Goal: Task Accomplishment & Management: Use online tool/utility

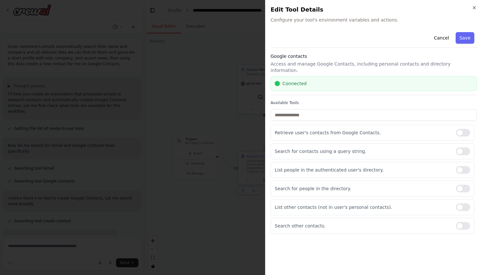
scroll to position [247, 0]
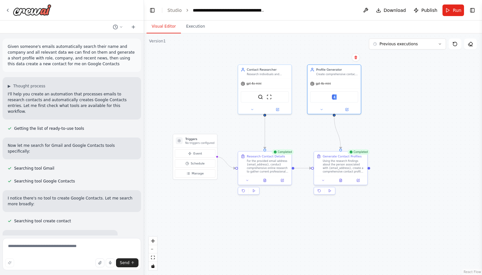
click at [3, 7] on div at bounding box center [72, 10] width 144 height 21
click at [7, 9] on icon at bounding box center [7, 10] width 5 height 5
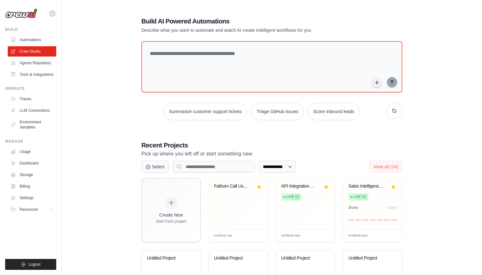
scroll to position [128, 0]
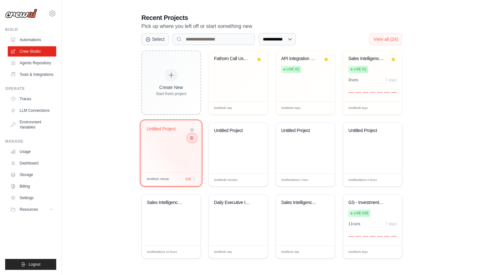
click at [192, 139] on icon at bounding box center [192, 138] width 4 height 4
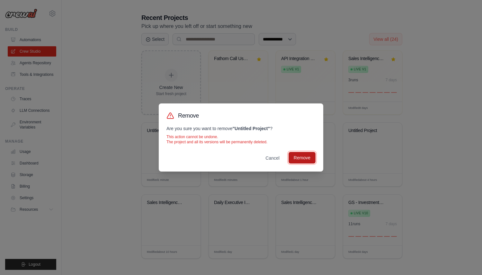
click at [304, 156] on button "Remove" at bounding box center [302, 158] width 27 height 12
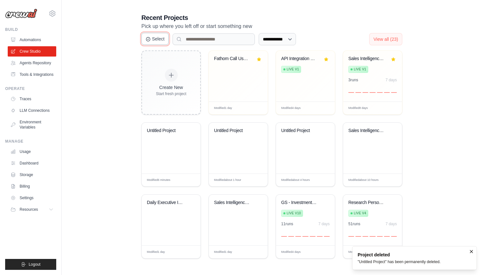
click at [160, 40] on button "Select" at bounding box center [154, 39] width 27 height 12
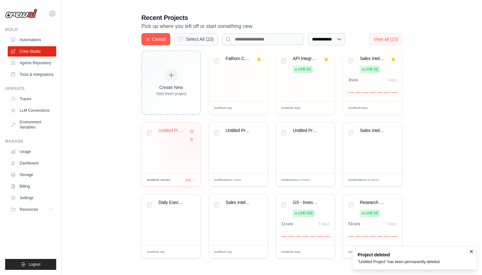
click at [182, 139] on div "Untitled Project" at bounding box center [171, 135] width 49 height 15
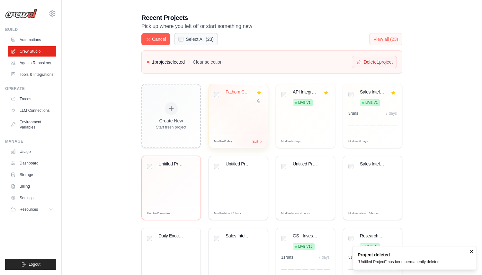
click at [268, 143] on div "Create New Start fresh project Fathom Call Use Case Extractor Modified 1 day Ed…" at bounding box center [271, 188] width 261 height 208
click at [251, 178] on div "Untitled Project" at bounding box center [238, 181] width 59 height 51
click at [313, 179] on div "Untitled Project" at bounding box center [305, 181] width 59 height 51
click at [357, 180] on div "Sales Intelligence Research Automat..." at bounding box center [372, 181] width 59 height 51
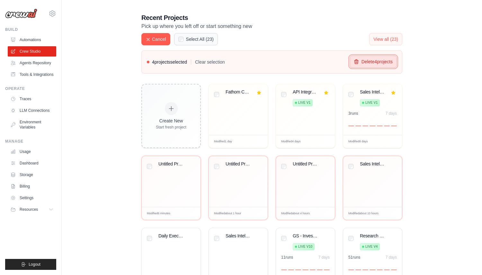
click at [382, 63] on button "Delete 4 project s" at bounding box center [373, 62] width 47 height 12
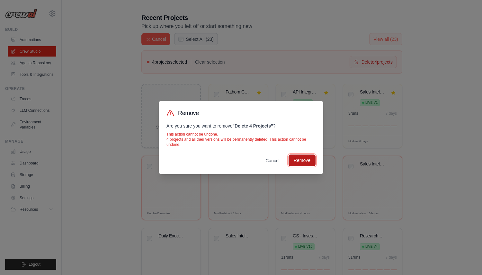
click at [296, 159] on button "Remove" at bounding box center [302, 161] width 27 height 12
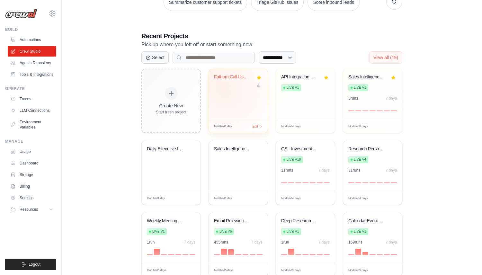
scroll to position [111, 0]
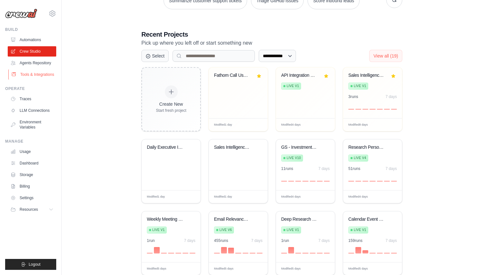
click at [50, 71] on link "Tools & Integrations" at bounding box center [32, 74] width 49 height 10
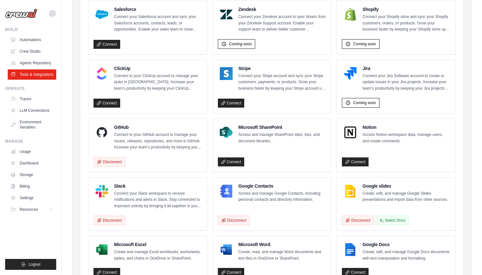
scroll to position [346, 0]
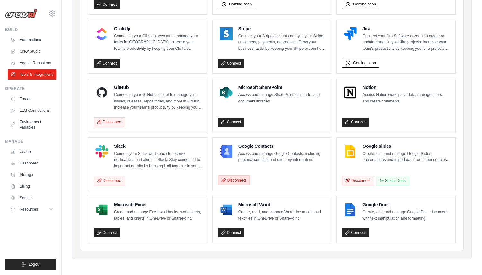
click at [243, 178] on button "Disconnect" at bounding box center [234, 181] width 32 height 10
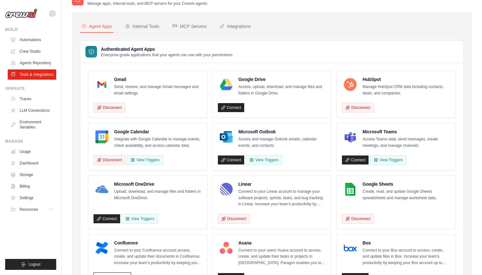
scroll to position [0, 0]
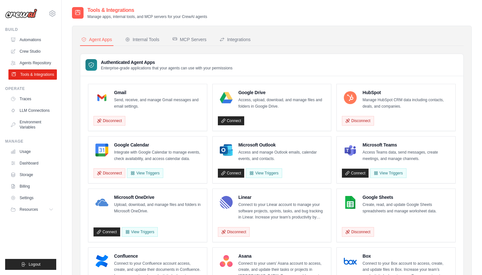
click at [28, 75] on link "Tools & Integrations" at bounding box center [32, 74] width 49 height 10
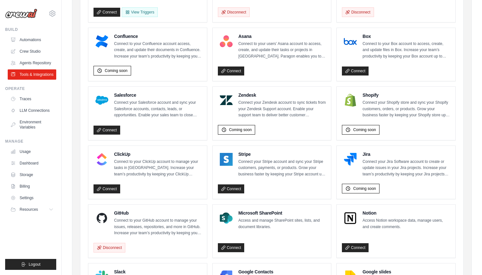
scroll to position [346, 0]
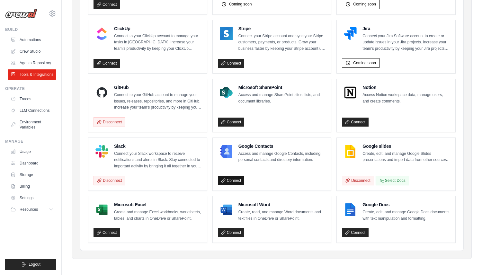
click at [237, 181] on link "Connect" at bounding box center [231, 180] width 27 height 9
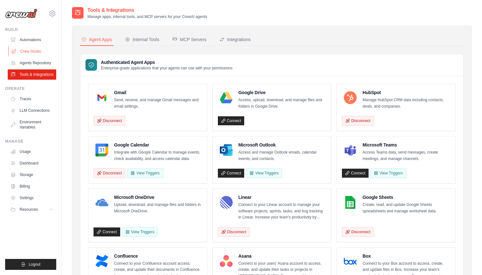
click at [22, 50] on link "Crew Studio" at bounding box center [32, 51] width 49 height 10
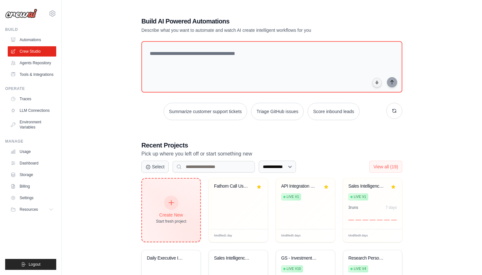
click at [173, 190] on div "Create New Start fresh project" at bounding box center [171, 210] width 58 height 63
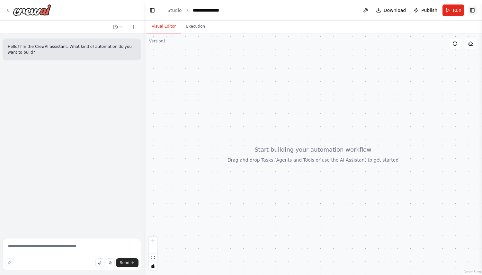
click at [471, 12] on button "Toggle Right Sidebar" at bounding box center [472, 10] width 9 height 9
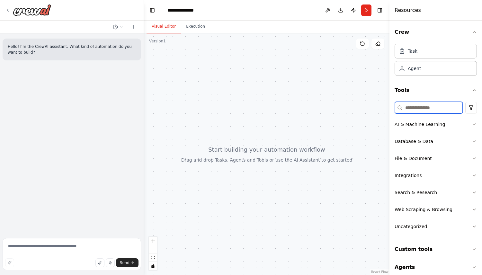
click at [427, 107] on input at bounding box center [429, 108] width 68 height 12
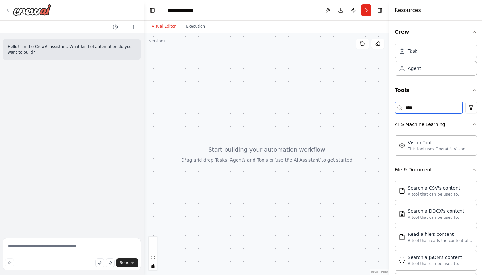
type input "****"
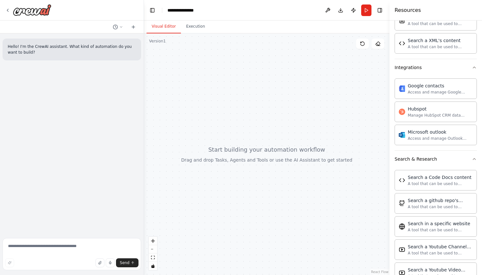
scroll to position [309, 0]
click at [58, 246] on textarea at bounding box center [72, 254] width 139 height 32
paste textarea "**********"
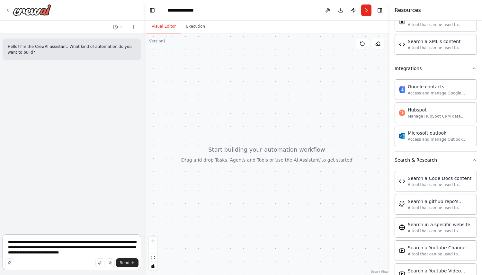
type textarea "**********"
click at [32, 244] on textarea "**********" at bounding box center [72, 252] width 139 height 36
drag, startPoint x: 68, startPoint y: 245, endPoint x: 76, endPoint y: 243, distance: 7.8
click at [76, 243] on textarea "**********" at bounding box center [72, 252] width 139 height 36
click at [121, 252] on textarea "**********" at bounding box center [72, 252] width 139 height 36
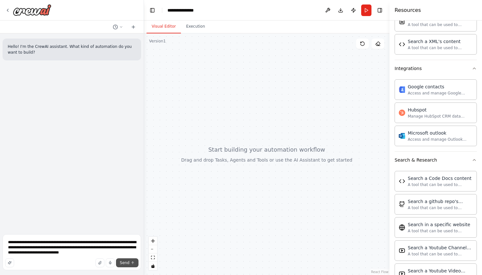
click at [123, 261] on span "Send" at bounding box center [125, 262] width 10 height 5
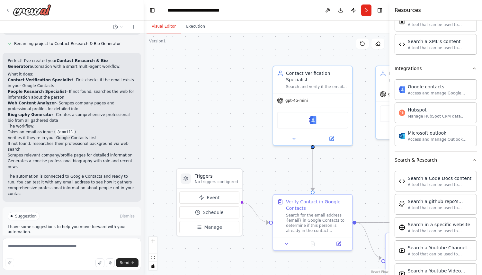
scroll to position [459, 0]
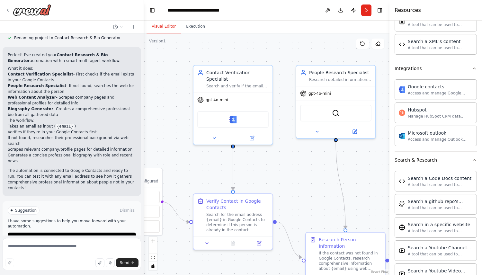
drag, startPoint x: 205, startPoint y: 61, endPoint x: 125, endPoint y: 59, distance: 79.8
click at [125, 59] on div "Hello! I'm the CrewAI assistant. What kind of automation do you want to build? …" at bounding box center [241, 137] width 482 height 275
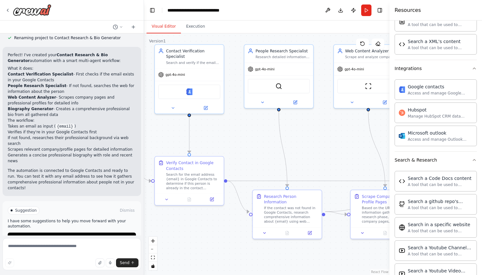
drag, startPoint x: 277, startPoint y: 53, endPoint x: 239, endPoint y: 27, distance: 45.7
click at [239, 28] on div "Visual Editor Execution Version 1 Show Tools Hide Agents .deletable-edge-delete…" at bounding box center [267, 148] width 246 height 255
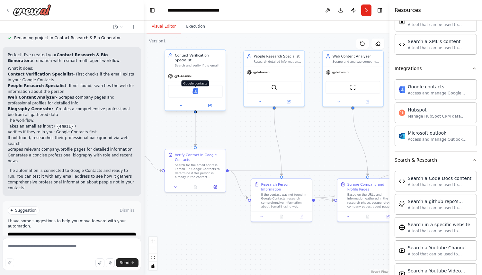
click at [195, 93] on img at bounding box center [196, 91] width 6 height 6
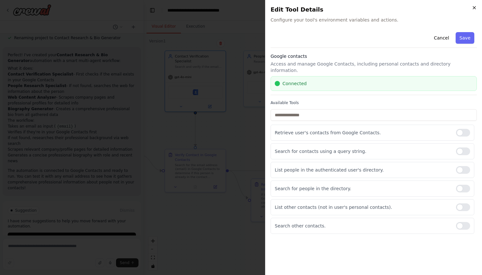
click at [474, 5] on icon "button" at bounding box center [474, 7] width 5 height 5
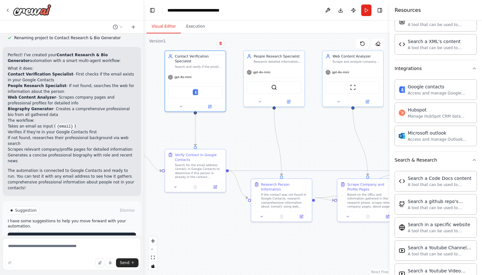
click at [70, 235] on span "Run Automation" at bounding box center [74, 237] width 31 height 5
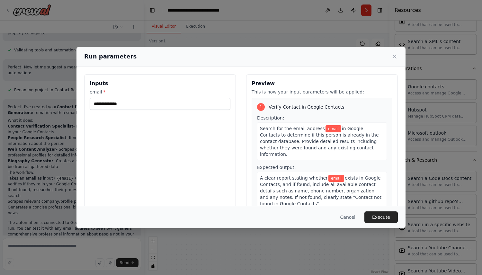
click at [180, 113] on div "Inputs email *" at bounding box center [160, 150] width 152 height 152
click at [164, 104] on input "email *" at bounding box center [160, 104] width 141 height 12
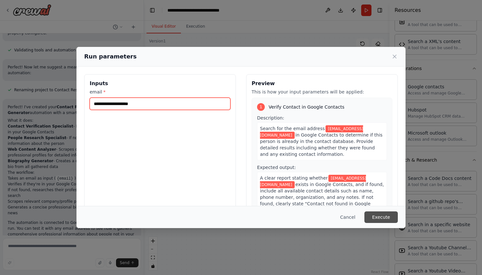
type input "**********"
click at [385, 212] on button "Execute" at bounding box center [381, 218] width 33 height 12
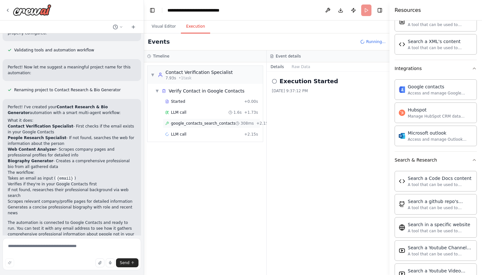
click at [192, 124] on span "google_contacts_search_contacts" at bounding box center [203, 123] width 65 height 5
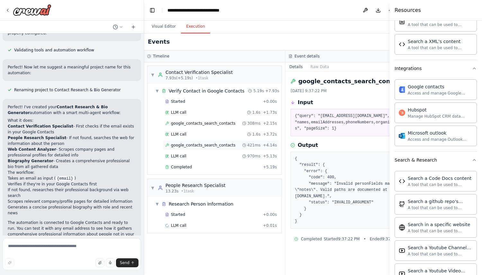
click at [189, 144] on span "google_contacts_search_contacts" at bounding box center [203, 145] width 65 height 5
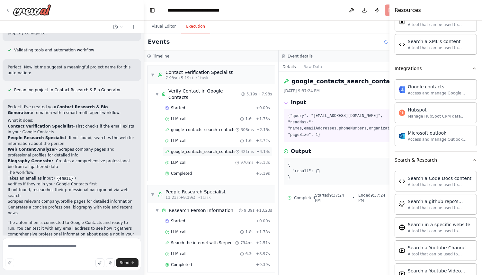
click at [211, 149] on span "google_contacts_search_contacts" at bounding box center [203, 151] width 65 height 5
drag, startPoint x: 318, startPoint y: 117, endPoint x: 354, endPoint y: 119, distance: 35.8
click at [354, 119] on pre "{"query": "joaomdmoura@gmail.com", "readMask": "names,emailAddresses,phoneNumbe…" at bounding box center [346, 125] width 116 height 25
drag, startPoint x: 302, startPoint y: 168, endPoint x: 312, endPoint y: 168, distance: 10.0
click at [312, 168] on pre "{ "result": {} }" at bounding box center [346, 171] width 116 height 19
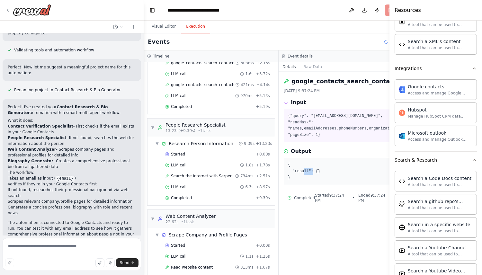
scroll to position [71, 0]
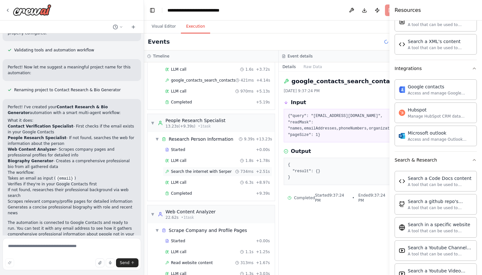
click at [218, 169] on span "Search the internet with Serper" at bounding box center [201, 171] width 61 height 5
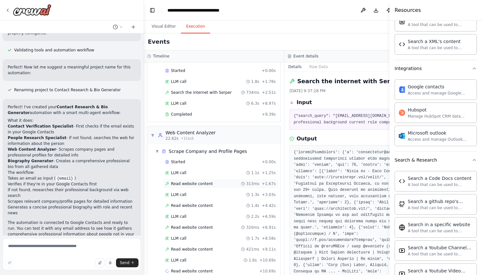
click at [210, 187] on div "Read website content 313ms + 1.67s" at bounding box center [220, 184] width 115 height 10
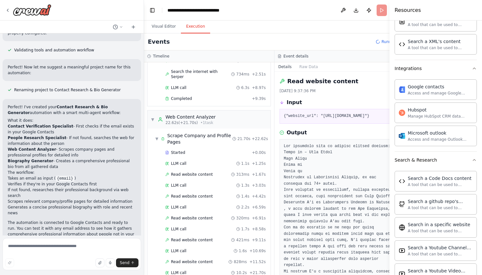
scroll to position [459, 0]
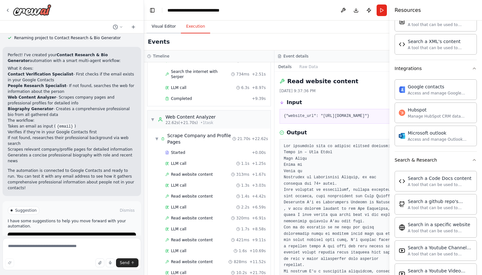
click at [157, 29] on button "Visual Editor" at bounding box center [164, 27] width 34 height 14
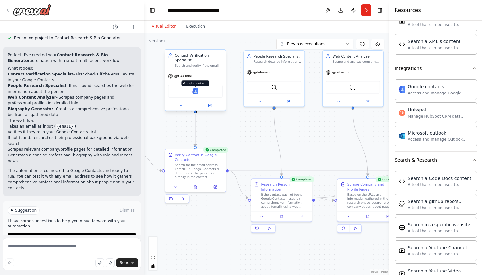
click at [195, 91] on img at bounding box center [196, 91] width 6 height 6
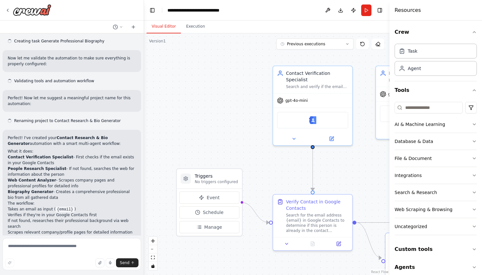
scroll to position [407, 0]
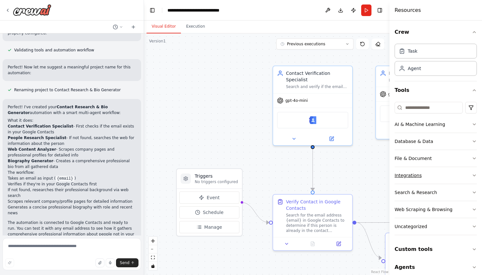
click at [418, 169] on button "Integrations" at bounding box center [436, 175] width 82 height 17
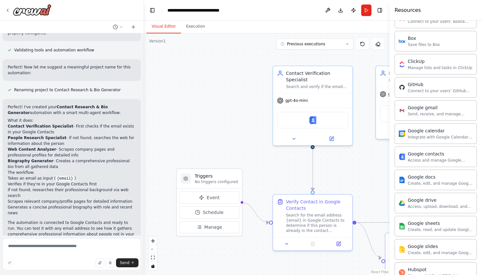
scroll to position [181, 0]
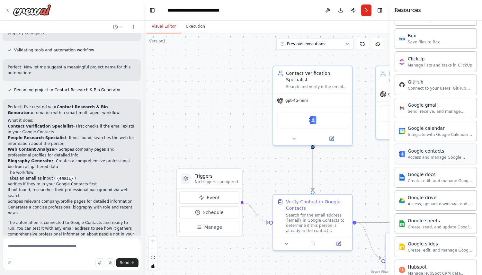
click at [424, 157] on div "Access and manage Google Contacts, including personal contacts and directory in…" at bounding box center [440, 157] width 65 height 5
click at [312, 125] on div "Google contacts" at bounding box center [312, 119] width 71 height 17
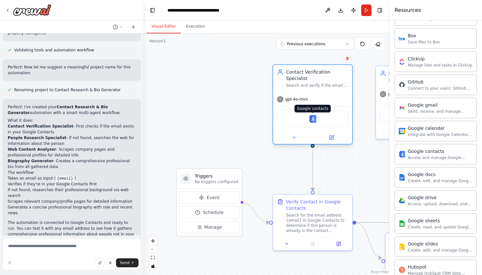
click at [312, 119] on img at bounding box center [313, 119] width 8 height 8
click at [314, 119] on img at bounding box center [313, 119] width 8 height 8
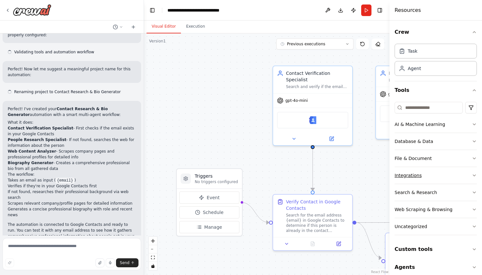
scroll to position [407, 0]
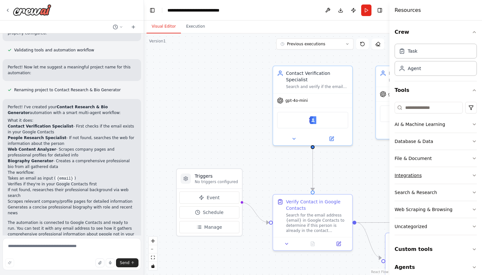
click at [407, 176] on div "Integrations" at bounding box center [408, 175] width 27 height 6
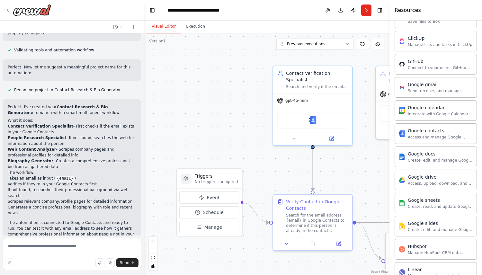
scroll to position [238, 0]
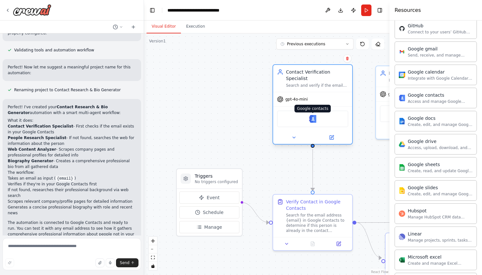
click at [313, 121] on img at bounding box center [313, 119] width 8 height 8
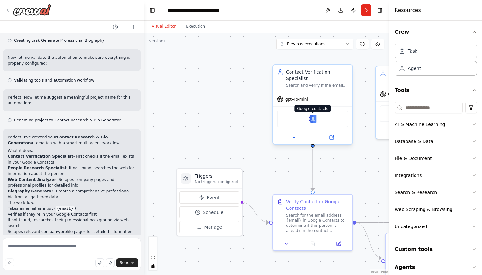
scroll to position [407, 0]
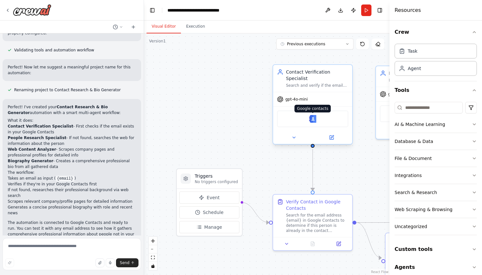
click at [314, 120] on img at bounding box center [313, 119] width 8 height 8
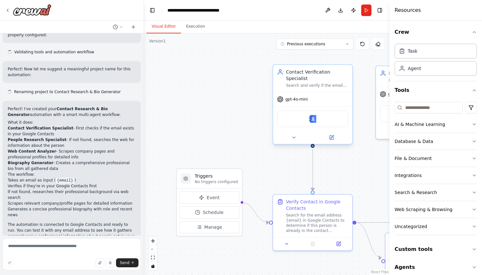
scroll to position [407, 0]
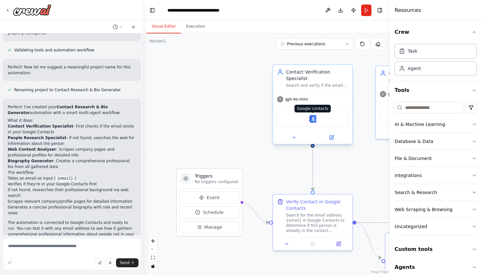
click at [314, 119] on img at bounding box center [313, 119] width 8 height 8
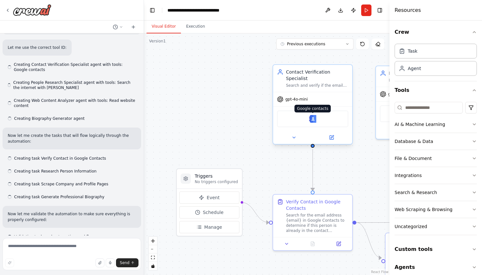
click at [315, 121] on img at bounding box center [313, 119] width 8 height 8
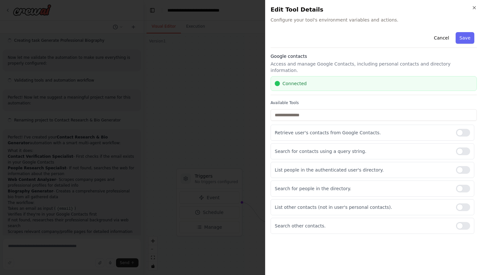
scroll to position [407, 0]
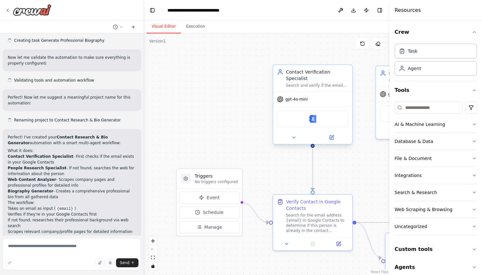
scroll to position [407, 0]
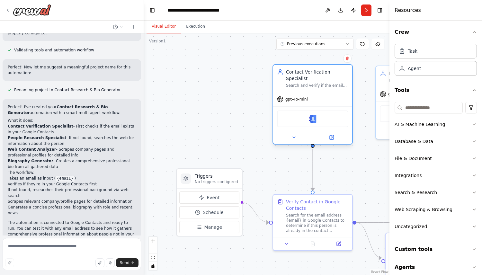
click at [318, 122] on div "Google contacts" at bounding box center [312, 119] width 71 height 17
click at [310, 118] on img at bounding box center [313, 119] width 8 height 8
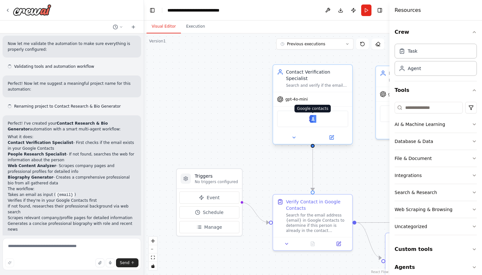
scroll to position [407, 0]
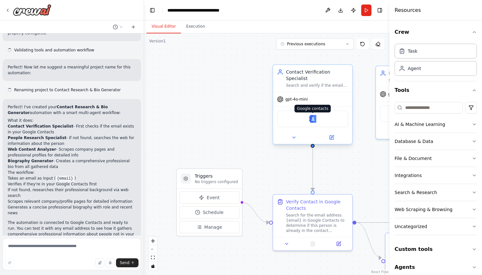
click at [311, 122] on img at bounding box center [313, 119] width 8 height 8
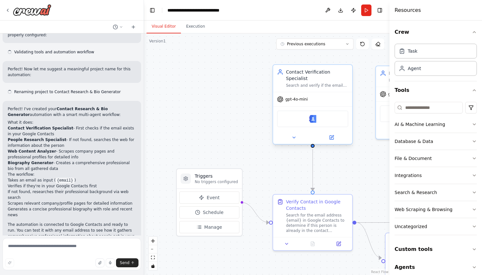
scroll to position [407, 0]
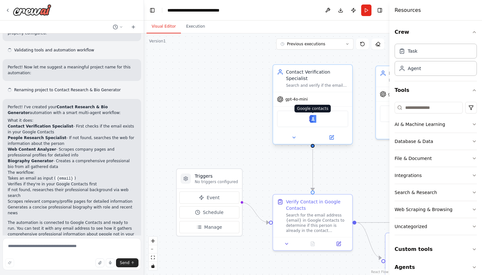
click at [312, 121] on img at bounding box center [313, 119] width 8 height 8
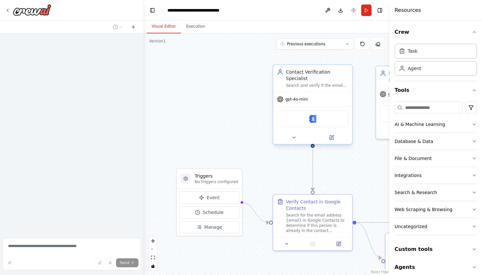
click at [309, 119] on div "Google contacts" at bounding box center [312, 119] width 71 height 17
click at [313, 119] on img at bounding box center [313, 119] width 8 height 8
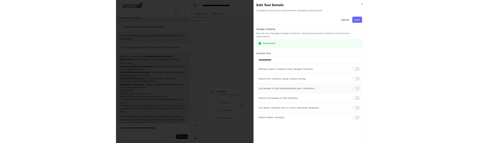
scroll to position [407, 0]
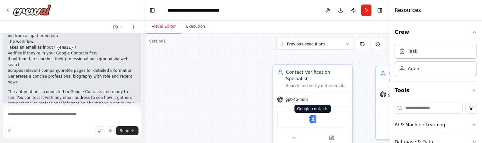
scroll to position [540, 0]
click at [315, 121] on img at bounding box center [313, 119] width 8 height 8
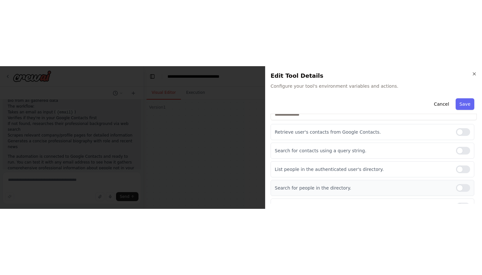
scroll to position [90, 0]
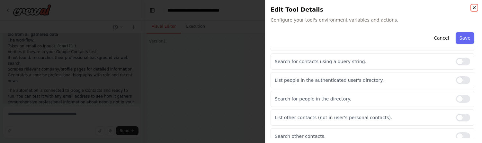
click at [475, 9] on icon "button" at bounding box center [474, 7] width 5 height 5
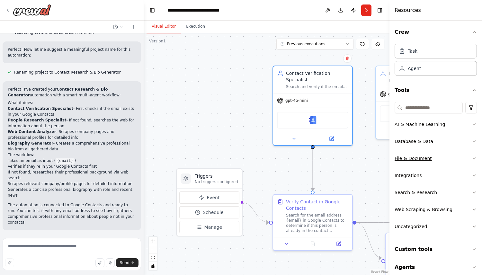
scroll to position [407, 0]
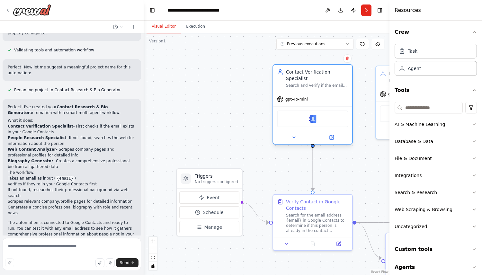
click at [317, 121] on div "Google contacts" at bounding box center [312, 119] width 71 height 17
click at [316, 121] on img at bounding box center [313, 119] width 8 height 8
click at [333, 102] on div "gpt-4o-mini" at bounding box center [312, 99] width 79 height 14
click at [337, 136] on button at bounding box center [331, 138] width 36 height 8
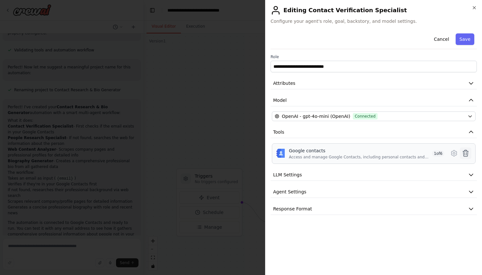
click at [462, 142] on icon at bounding box center [466, 154] width 8 height 8
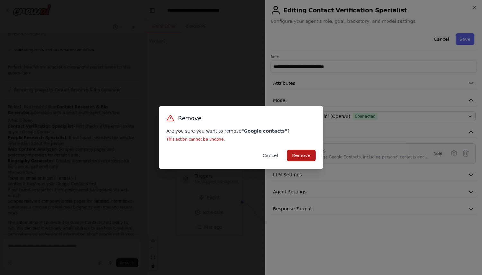
click at [312, 142] on button "Remove" at bounding box center [301, 156] width 29 height 12
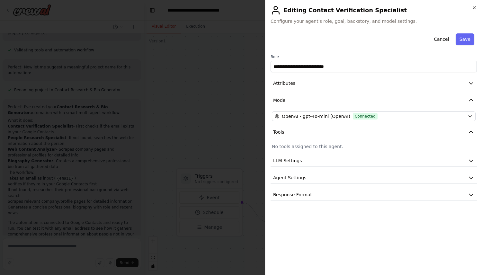
click at [473, 10] on h2 "Editing Contact Verification Specialist" at bounding box center [374, 10] width 206 height 10
click at [475, 9] on icon "button" at bounding box center [474, 7] width 5 height 5
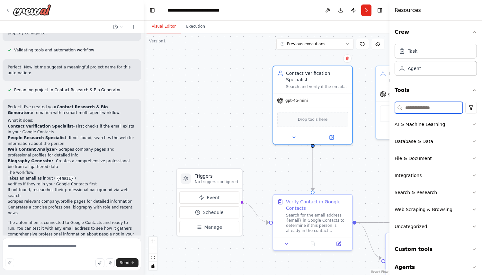
click at [435, 111] on input at bounding box center [429, 108] width 68 height 12
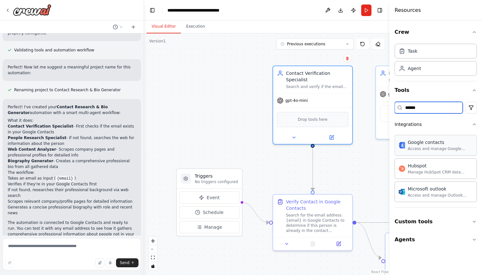
type input "******"
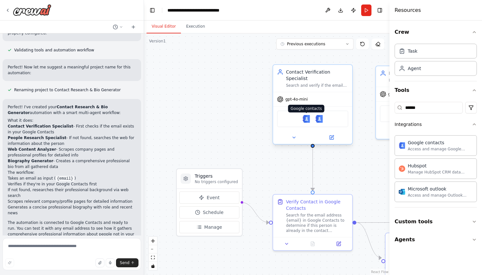
click at [303, 121] on img at bounding box center [307, 119] width 8 height 8
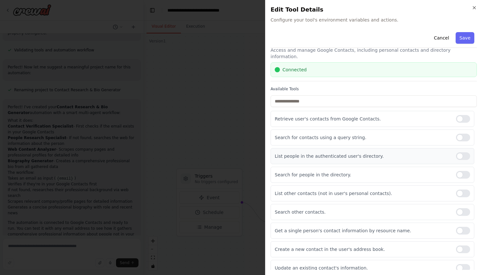
scroll to position [0, 0]
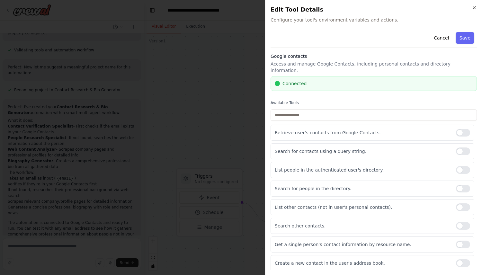
click at [477, 10] on div "Close Edit Tool Details Configure your tool's environment variables and actions…" at bounding box center [373, 137] width 217 height 275
click at [472, 6] on icon "button" at bounding box center [474, 7] width 5 height 5
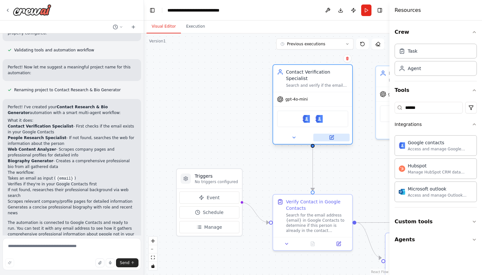
click at [336, 140] on button at bounding box center [331, 138] width 36 height 8
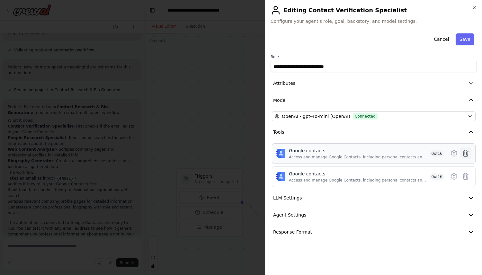
click at [467, 142] on icon at bounding box center [465, 153] width 5 height 6
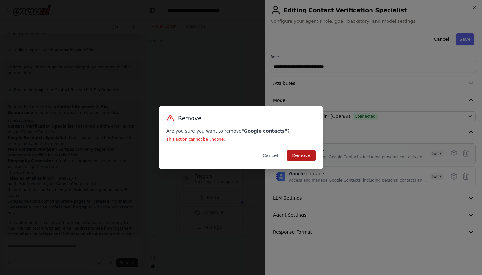
click at [308, 142] on button "Remove" at bounding box center [301, 156] width 29 height 12
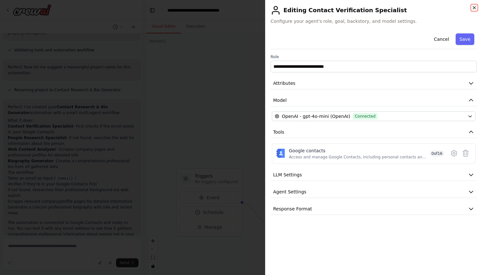
click at [474, 6] on icon "button" at bounding box center [474, 7] width 5 height 5
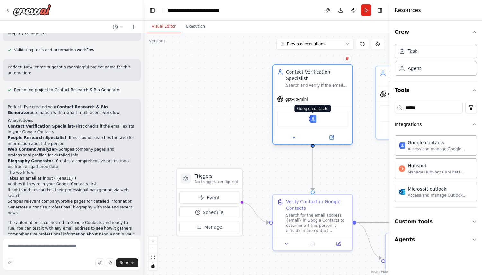
click at [314, 120] on img at bounding box center [313, 119] width 8 height 8
